Goal: Information Seeking & Learning: Learn about a topic

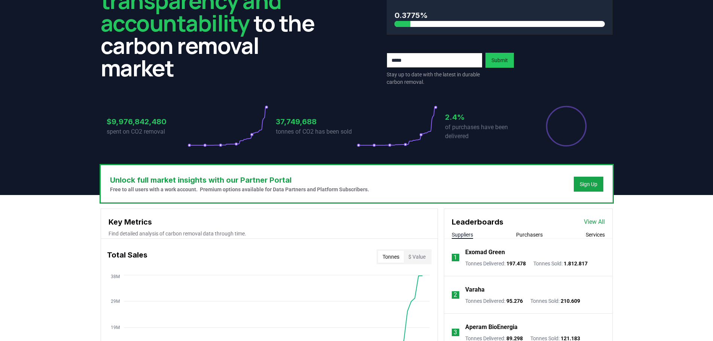
scroll to position [150, 0]
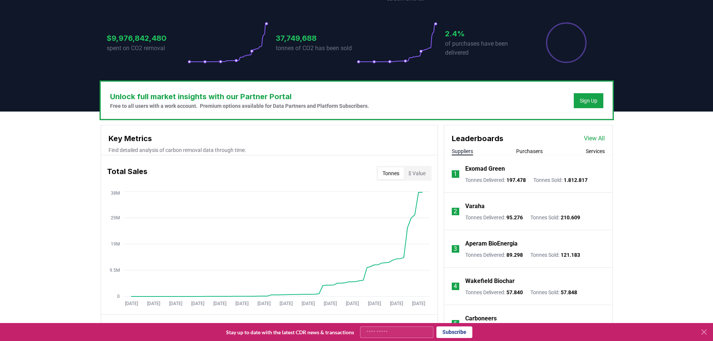
click at [490, 166] on p "Exomad Green" at bounding box center [485, 168] width 40 height 9
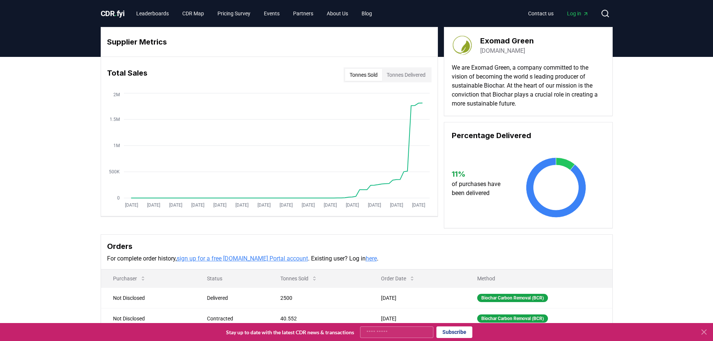
click at [366, 75] on button "Tonnes Sold" at bounding box center [363, 75] width 37 height 12
click at [401, 76] on button "Tonnes Delivered" at bounding box center [406, 75] width 48 height 12
click at [360, 74] on button "Tonnes Sold" at bounding box center [363, 75] width 37 height 12
click at [161, 17] on link "Leaderboards" at bounding box center [152, 13] width 45 height 13
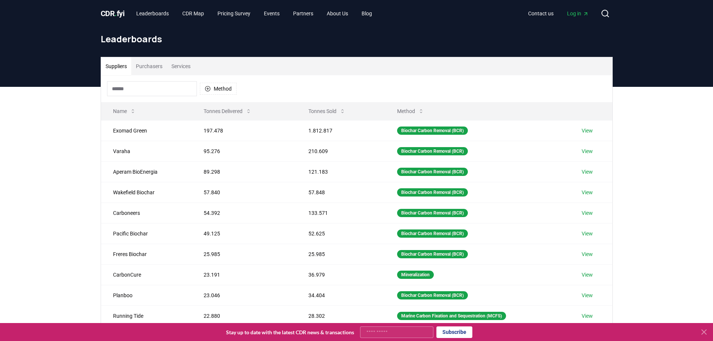
click at [181, 62] on button "Services" at bounding box center [181, 66] width 28 height 18
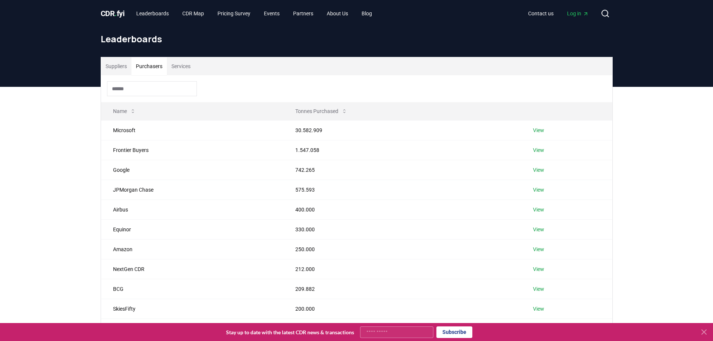
click at [157, 62] on button "Purchasers" at bounding box center [149, 66] width 36 height 18
drag, startPoint x: 471, startPoint y: 194, endPoint x: 649, endPoint y: 222, distance: 180.0
click at [649, 222] on div "Suppliers Purchasers Services Name Tonnes Purchased Microsoft 30.582.909 View F…" at bounding box center [356, 233] width 713 height 292
click at [122, 69] on button "Suppliers" at bounding box center [116, 66] width 30 height 18
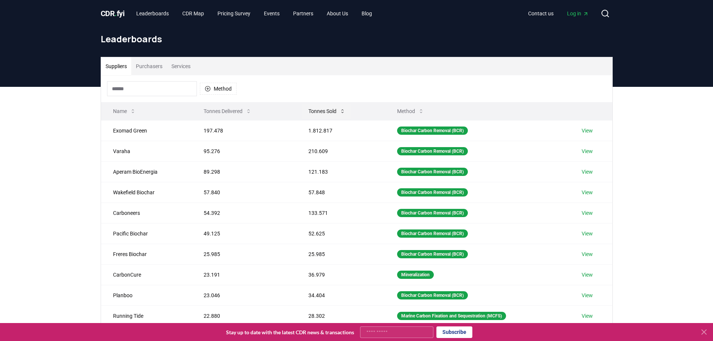
click at [341, 116] on button "Tonnes Sold" at bounding box center [326, 111] width 49 height 15
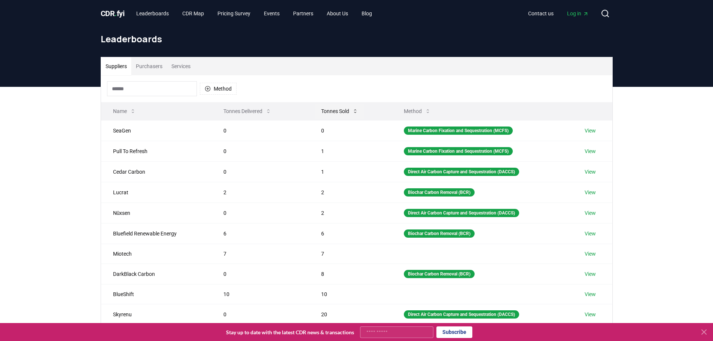
click at [354, 113] on icon at bounding box center [355, 111] width 6 height 6
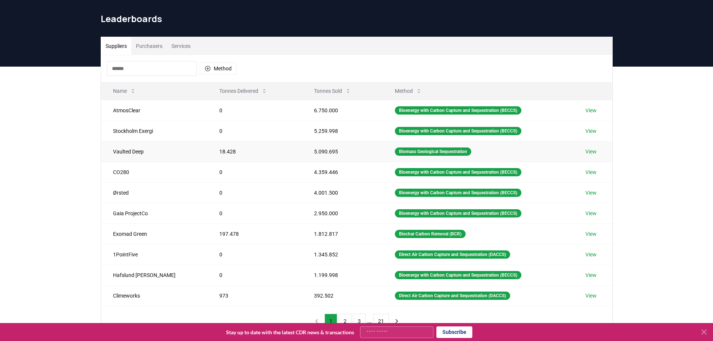
scroll to position [37, 0]
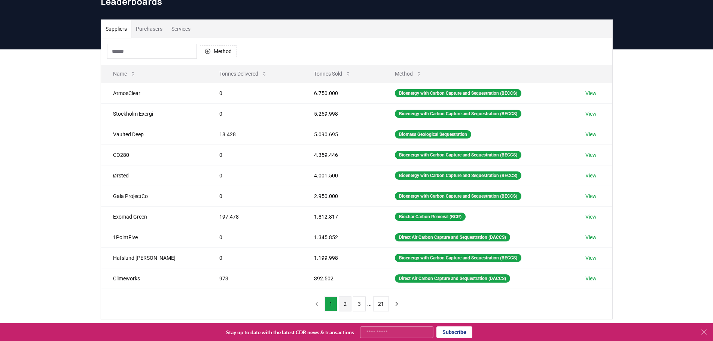
click at [346, 306] on button "2" at bounding box center [345, 303] width 13 height 15
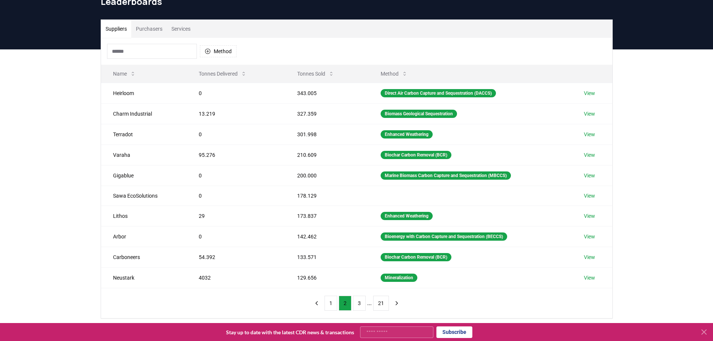
click at [128, 54] on input at bounding box center [152, 51] width 90 height 15
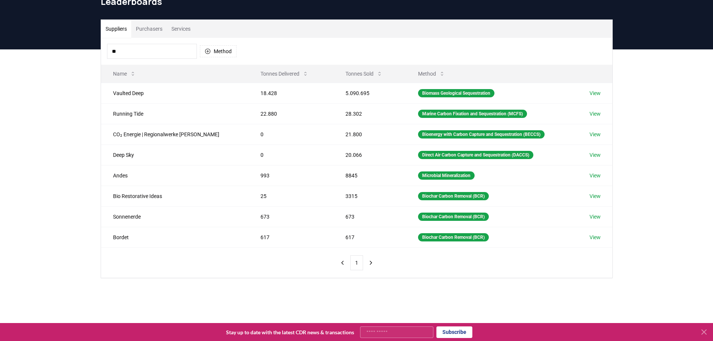
type input "*"
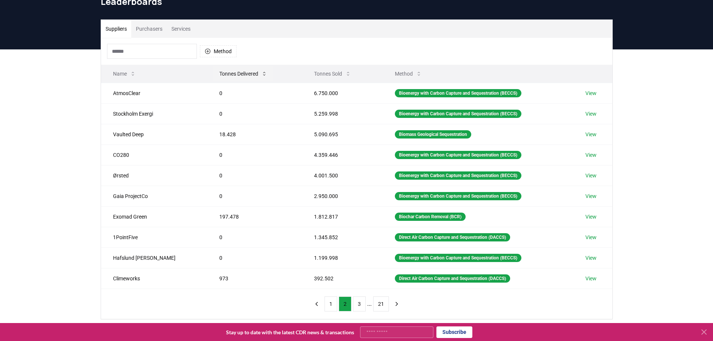
click at [261, 74] on icon at bounding box center [264, 74] width 6 height 6
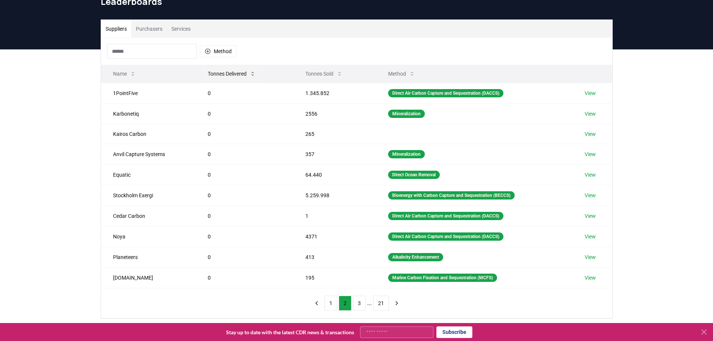
click at [249, 76] on button "Tonnes Delivered" at bounding box center [232, 73] width 60 height 15
